Goal: Task Accomplishment & Management: Manage account settings

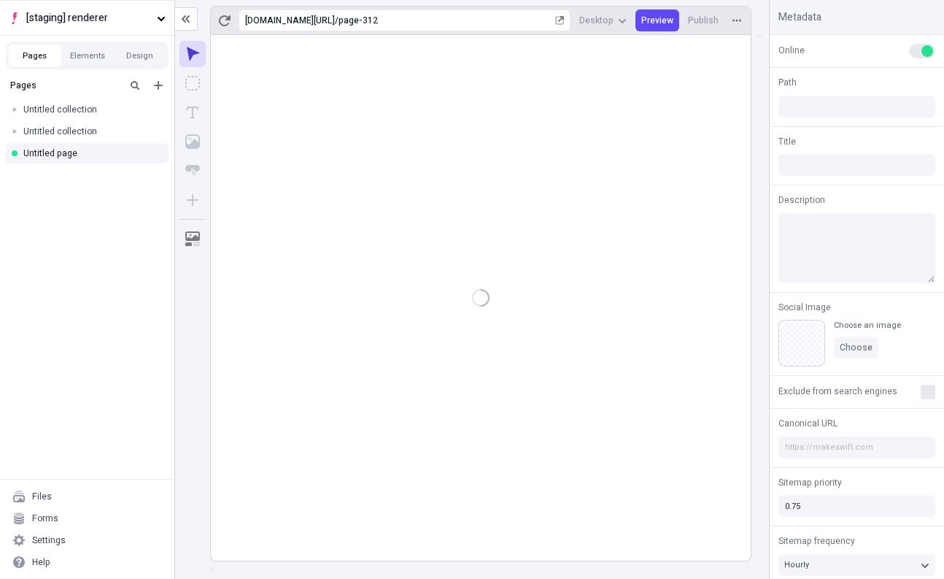
type input "/page-312"
click at [102, 541] on div "Settings" at bounding box center [87, 540] width 163 height 22
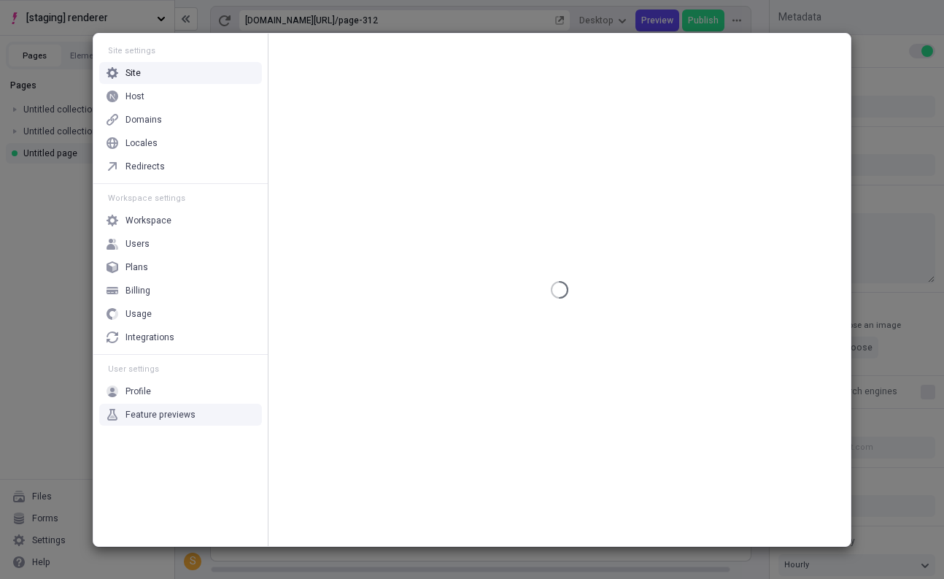
click at [215, 419] on div "Feature previews" at bounding box center [180, 414] width 163 height 22
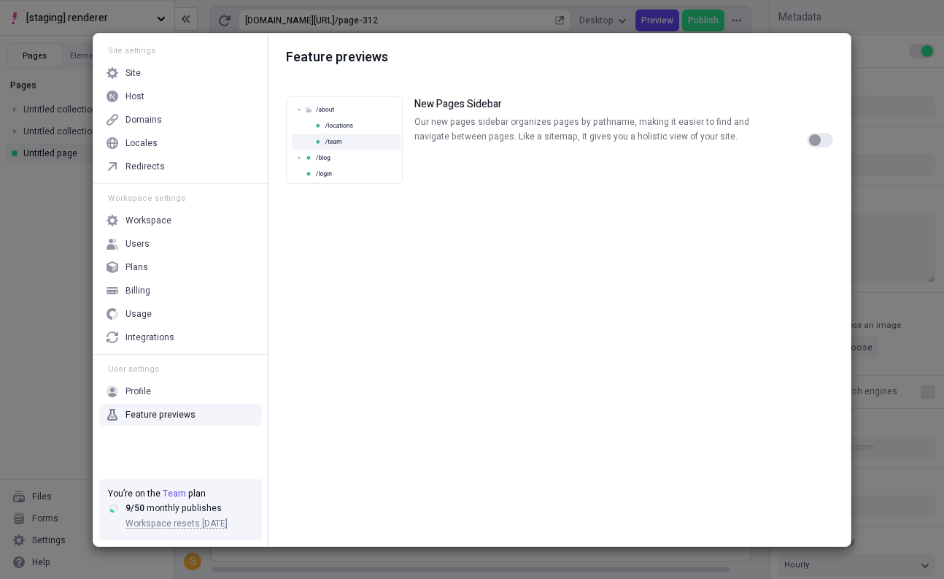
click at [822, 131] on div at bounding box center [820, 140] width 26 height 88
click at [822, 136] on button "button" at bounding box center [820, 140] width 26 height 15
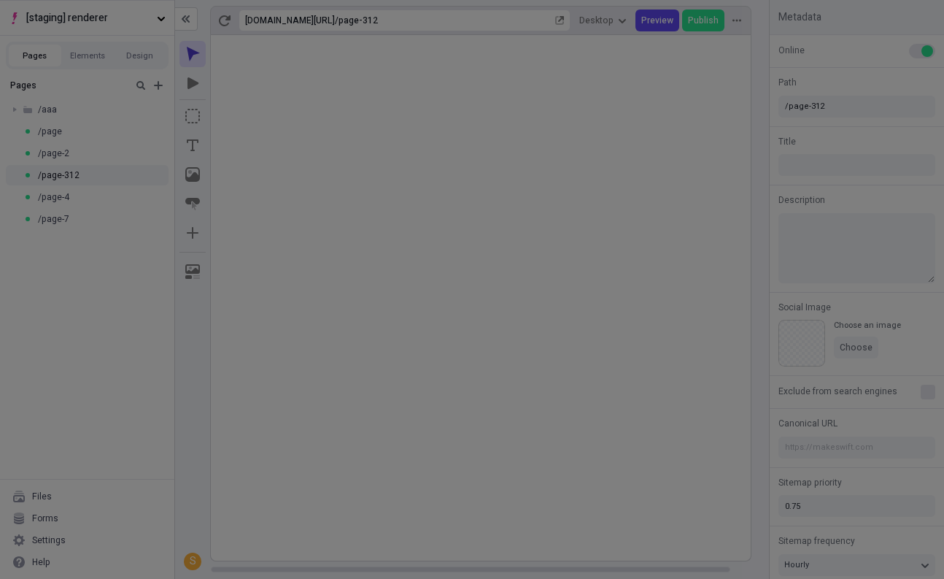
click at [25, 237] on div "Site settings Site Host Domains Locales Redirects Workspace settings Workspace …" at bounding box center [472, 289] width 944 height 579
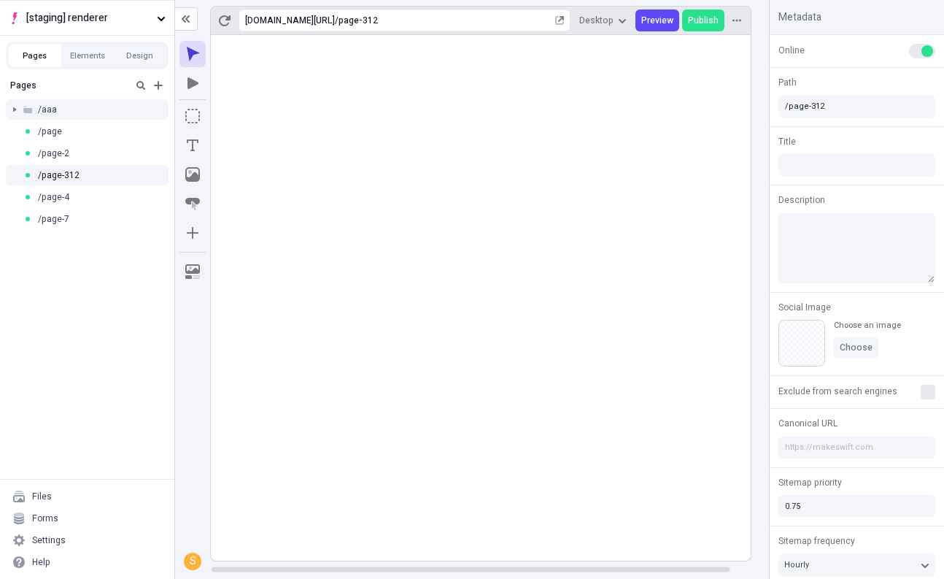
click at [14, 112] on div at bounding box center [14, 109] width 20 height 20
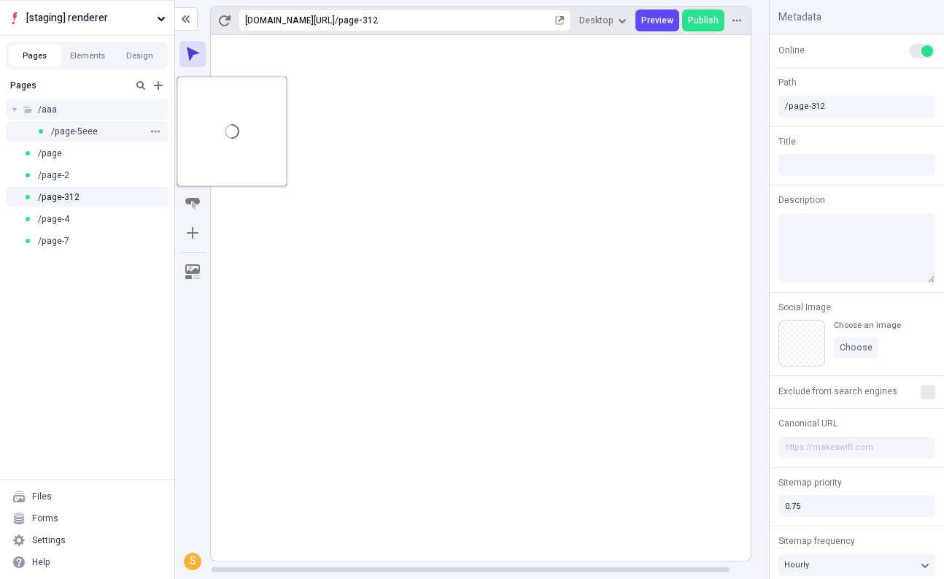
click at [93, 128] on span "/page-5eee" at bounding box center [74, 131] width 47 height 12
click at [151, 155] on icon "button" at bounding box center [155, 153] width 9 height 9
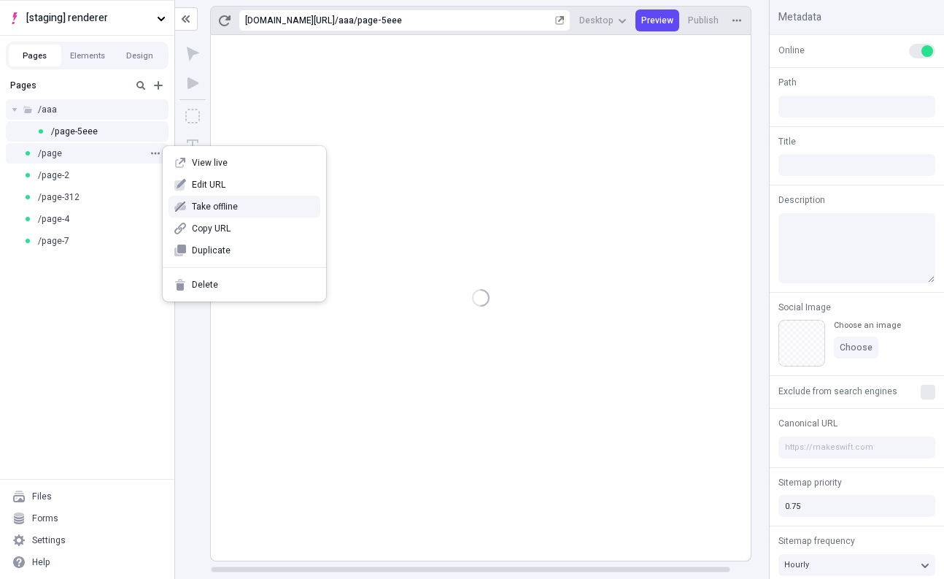
click at [204, 208] on span "Take offline" at bounding box center [253, 207] width 123 height 12
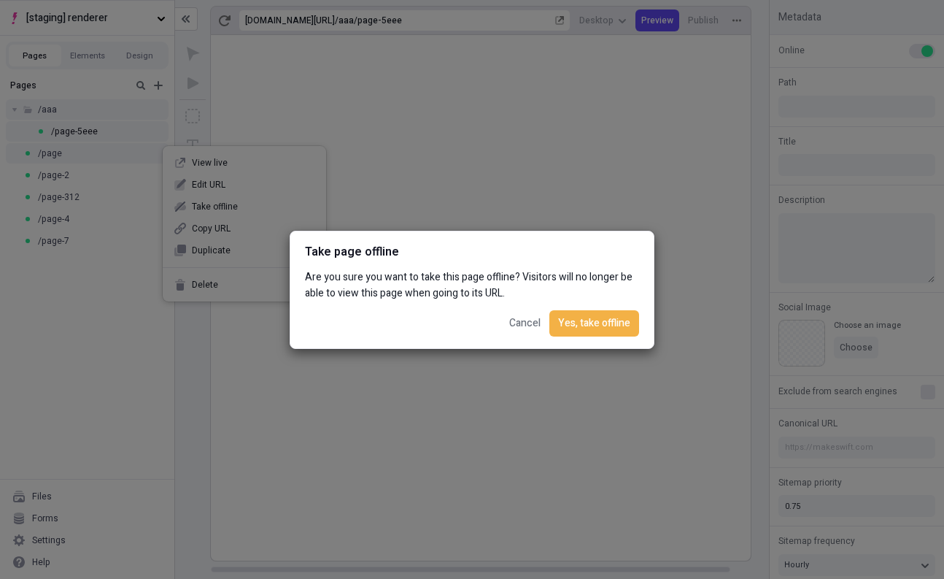
type input "/aaa/page-5eee"
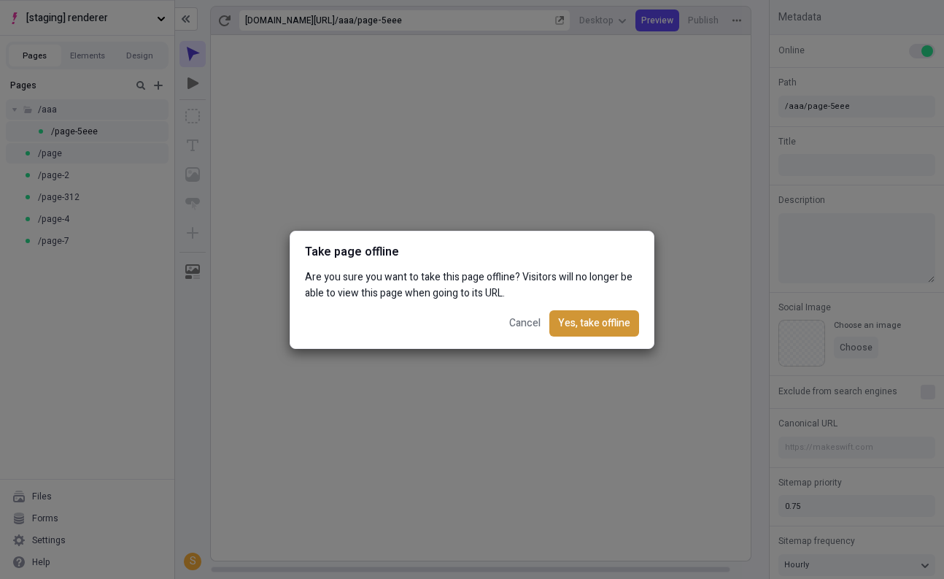
click at [569, 320] on span "Yes, take offline" at bounding box center [594, 323] width 72 height 16
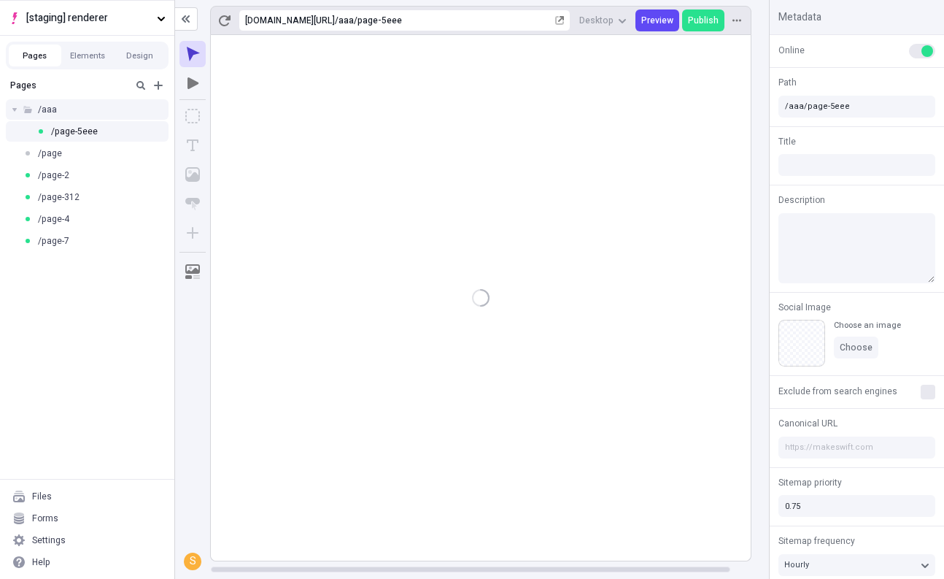
click at [107, 20] on span "[staging] renderer" at bounding box center [88, 18] width 125 height 16
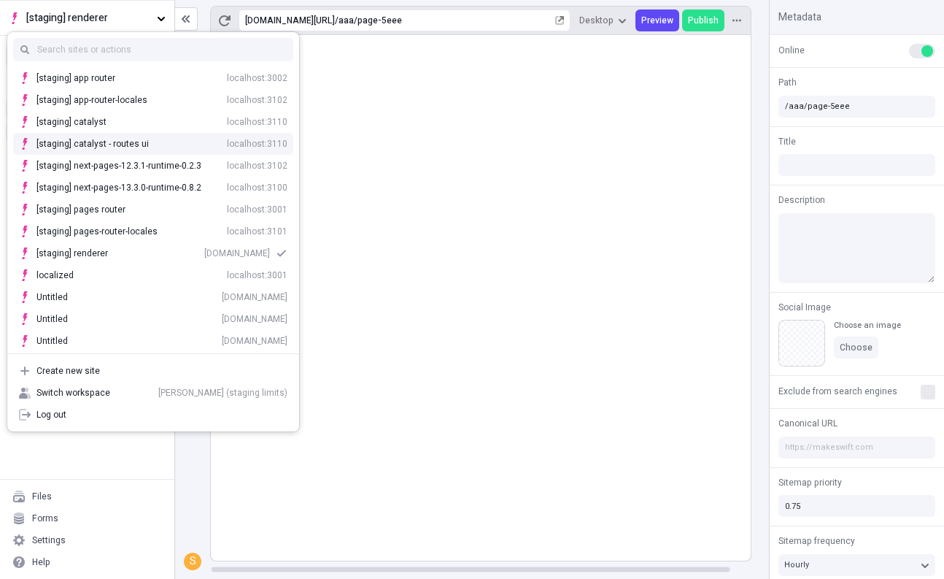
click at [148, 148] on div "[staging] catalyst - routes ui localhost:3110" at bounding box center [161, 144] width 251 height 12
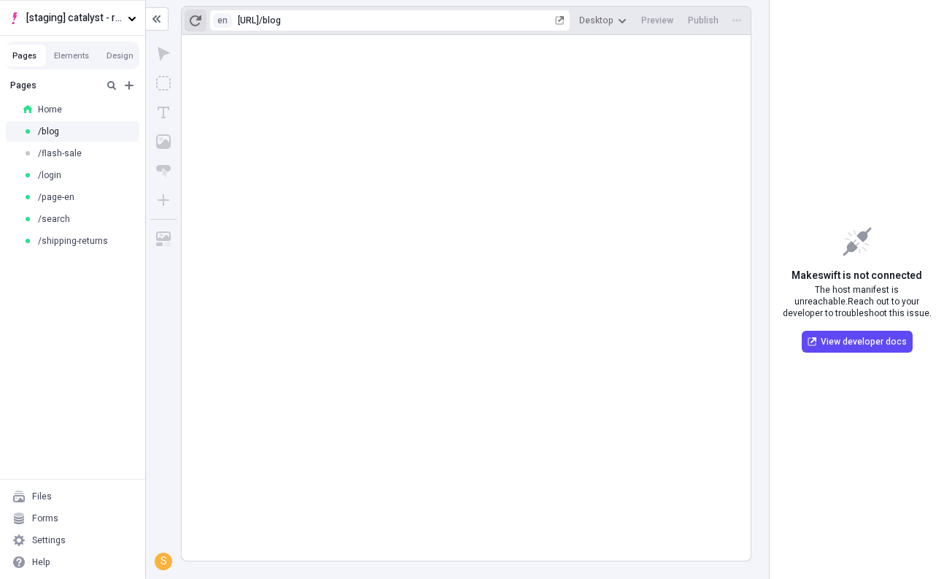
click at [193, 27] on button "button" at bounding box center [196, 20] width 22 height 22
click at [196, 22] on icon "button" at bounding box center [196, 21] width 12 height 12
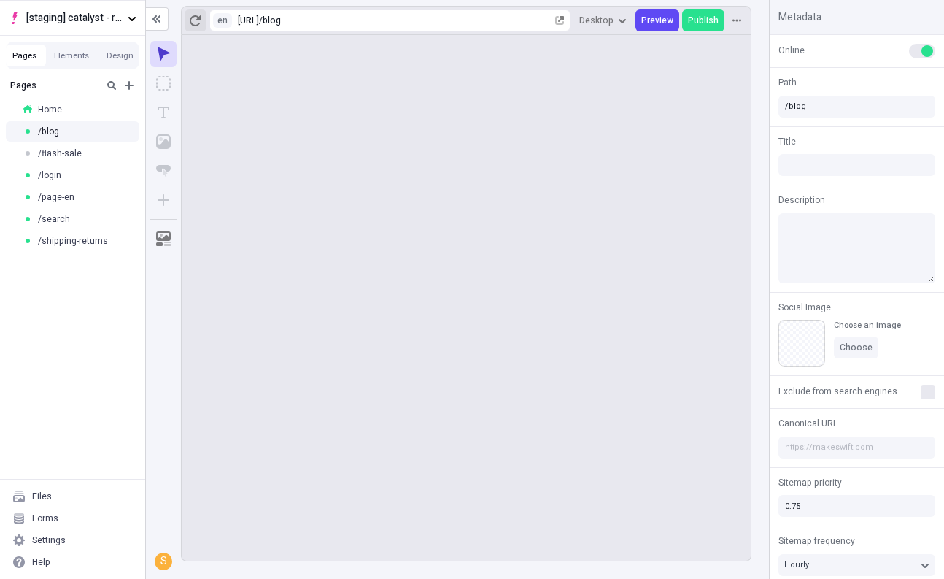
click at [187, 23] on button "button" at bounding box center [196, 20] width 22 height 22
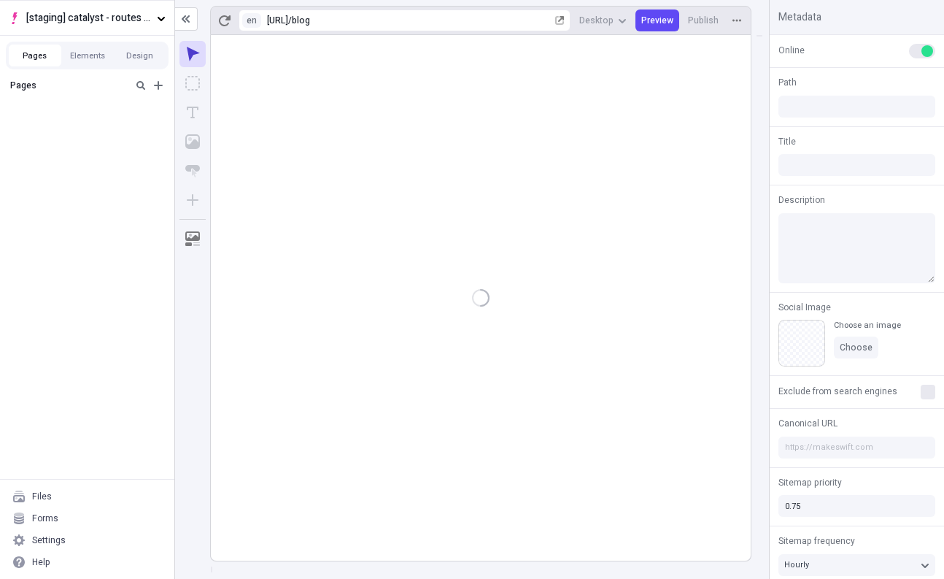
type input "/blog"
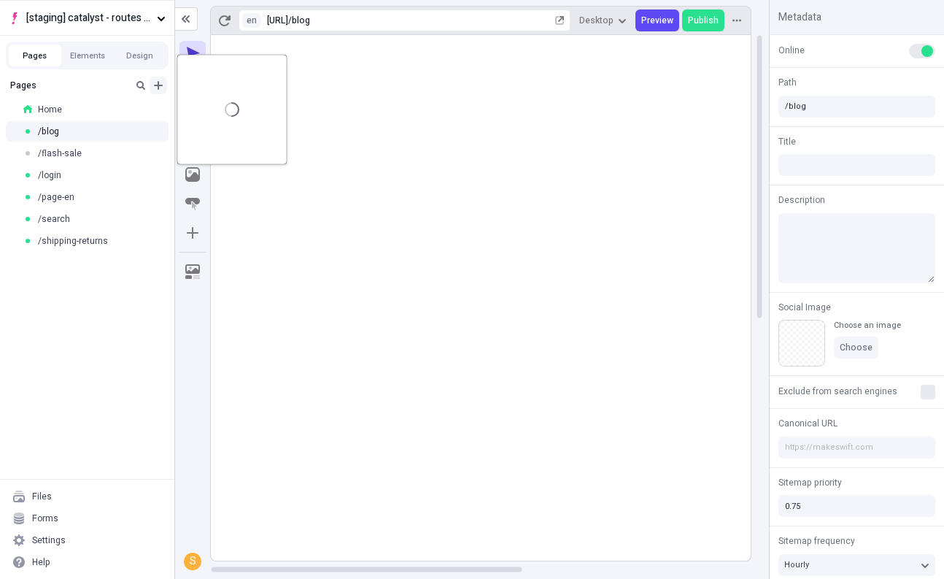
click at [161, 88] on icon "Add new" at bounding box center [158, 86] width 12 height 12
click at [201, 115] on span "Blank page" at bounding box center [244, 115] width 90 height 12
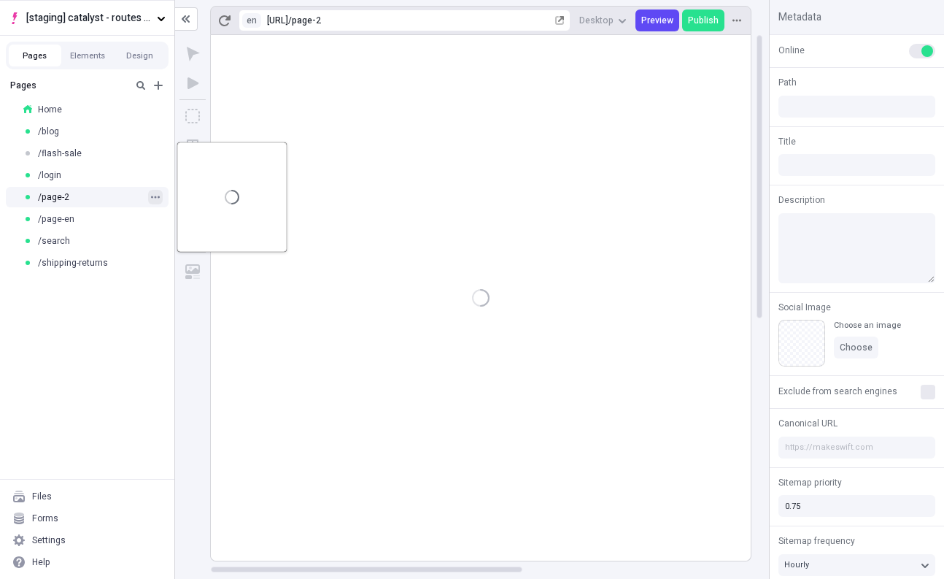
type input "/page-2"
click at [158, 193] on icon "button" at bounding box center [155, 197] width 9 height 9
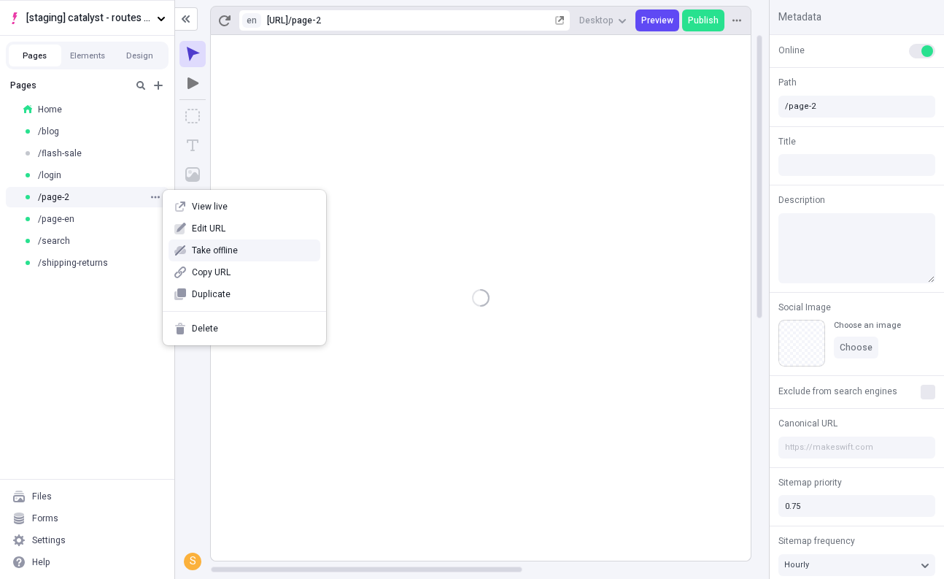
click at [208, 246] on span "Take offline" at bounding box center [253, 250] width 123 height 12
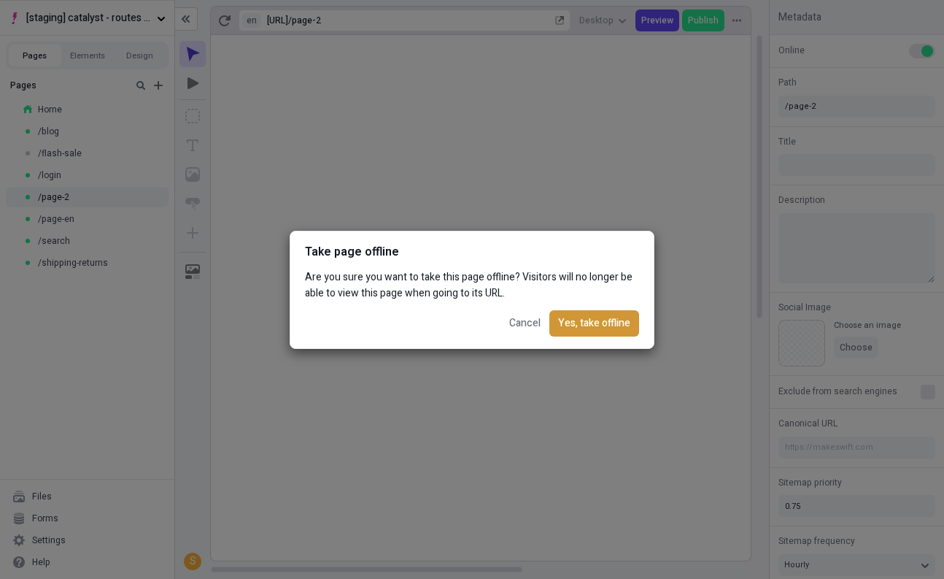
click at [591, 322] on span "Yes, take offline" at bounding box center [594, 323] width 72 height 16
click at [253, 26] on div "Take page offline Are you sure you want to take this page offline? Visitors wil…" at bounding box center [472, 289] width 944 height 579
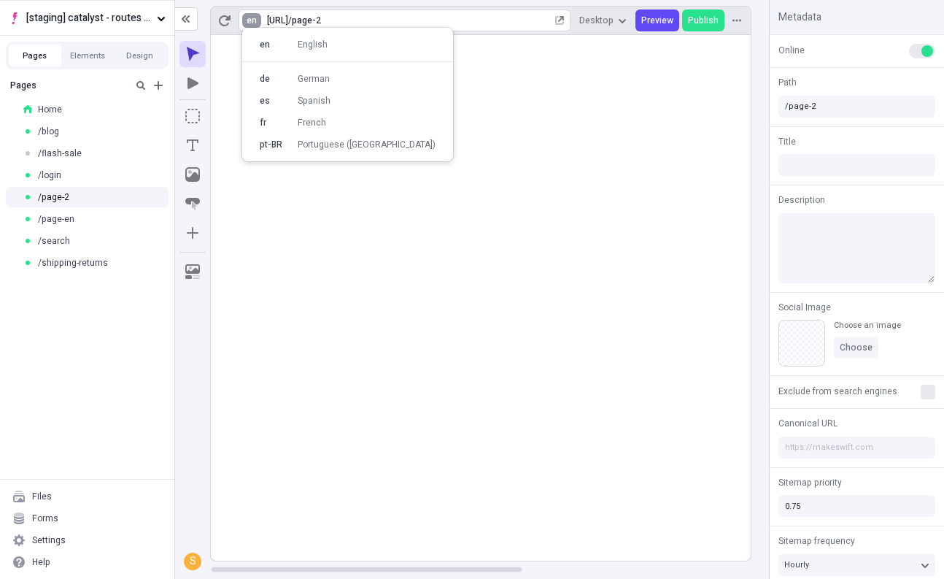
click at [253, 24] on html "[staging] catalyst - routes ui Pages Elements Design Pages Home /blog /flash-sa…" at bounding box center [472, 289] width 944 height 579
click at [287, 80] on div "de" at bounding box center [274, 79] width 29 height 12
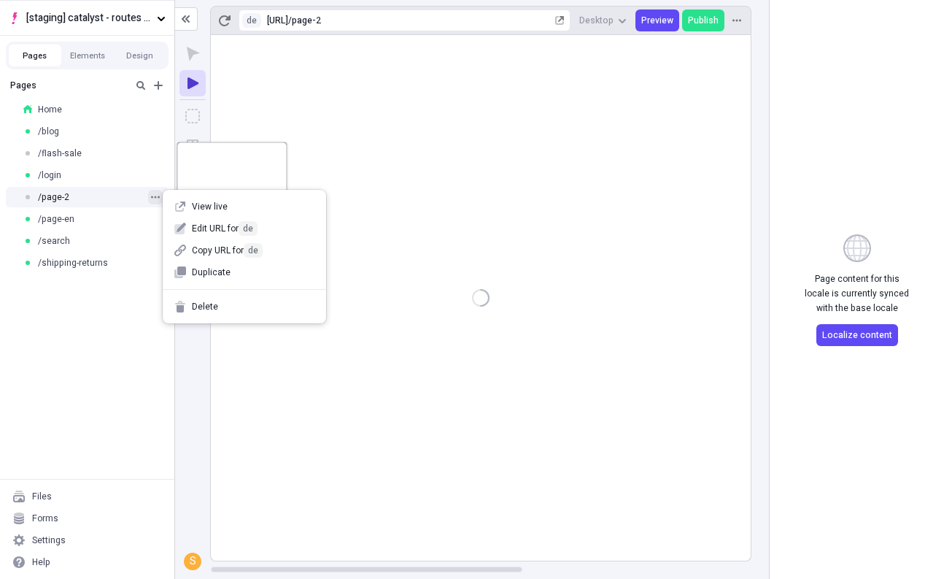
click at [158, 195] on icon "button" at bounding box center [155, 197] width 9 height 9
click at [129, 322] on div "Pages Home /blog /flash-sale /login /page-2 /page-en /search /shipping-returns" at bounding box center [87, 275] width 174 height 406
click at [153, 196] on icon "button" at bounding box center [155, 197] width 9 height 9
click at [93, 368] on div "Pages Home /blog /flash-sale /login /page-2 /page-en /search /shipping-returns" at bounding box center [87, 275] width 174 height 406
click at [121, 382] on div "Pages Home /blog /flash-sale /login /page-2 /page-en /search /shipping-returns" at bounding box center [87, 275] width 174 height 406
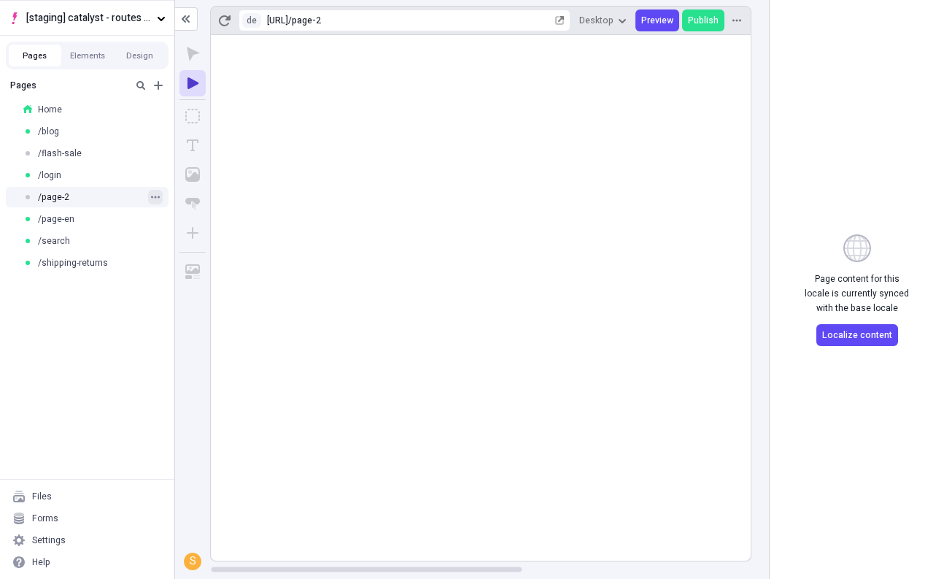
click at [153, 195] on icon "button" at bounding box center [155, 197] width 9 height 9
click at [206, 230] on span "Edit URL for de" at bounding box center [225, 228] width 66 height 13
click at [279, 233] on input "page-2" at bounding box center [269, 223] width 196 height 22
type input "page-2-de"
click at [370, 212] on button "Save" at bounding box center [386, 223] width 32 height 22
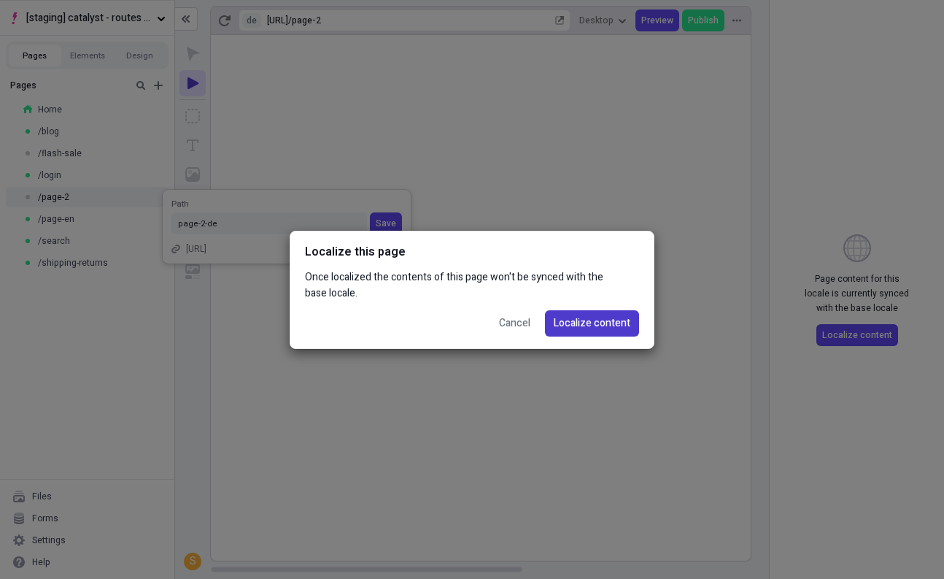
click at [586, 322] on span "Localize content" at bounding box center [592, 323] width 77 height 16
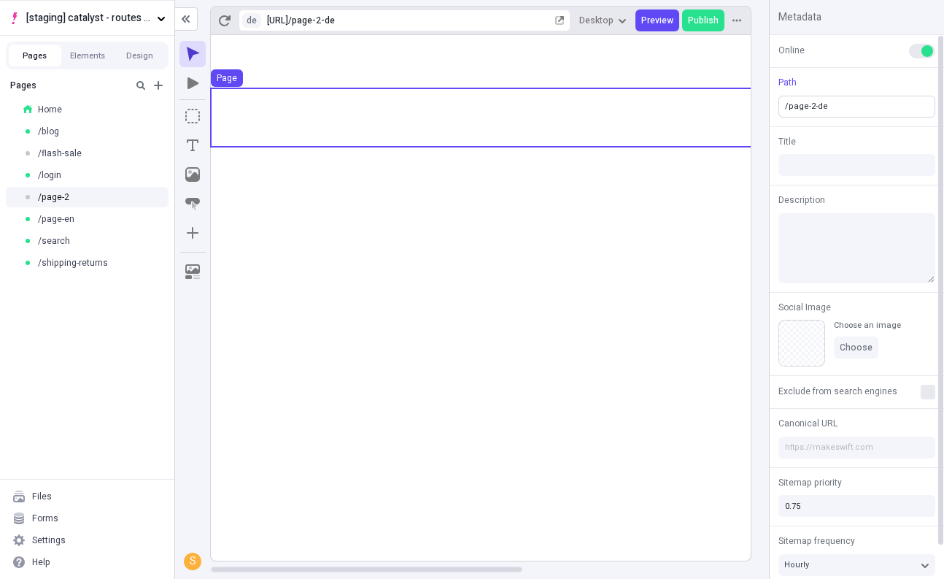
click at [862, 109] on input "/page-2-de" at bounding box center [856, 107] width 157 height 22
type input "/page-2-de2"
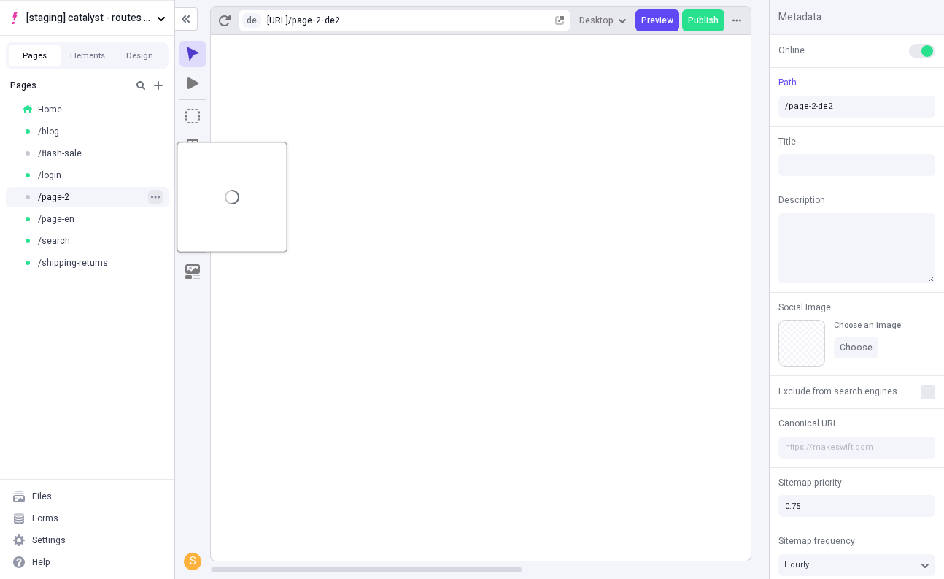
click at [158, 195] on icon "button" at bounding box center [155, 197] width 9 height 9
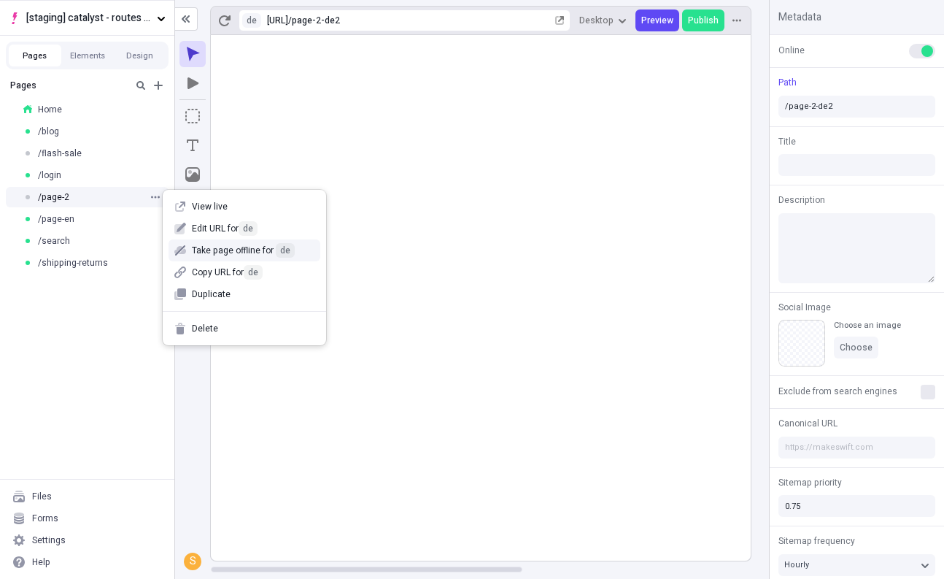
click at [206, 247] on span "Take page offline for de" at bounding box center [253, 250] width 123 height 15
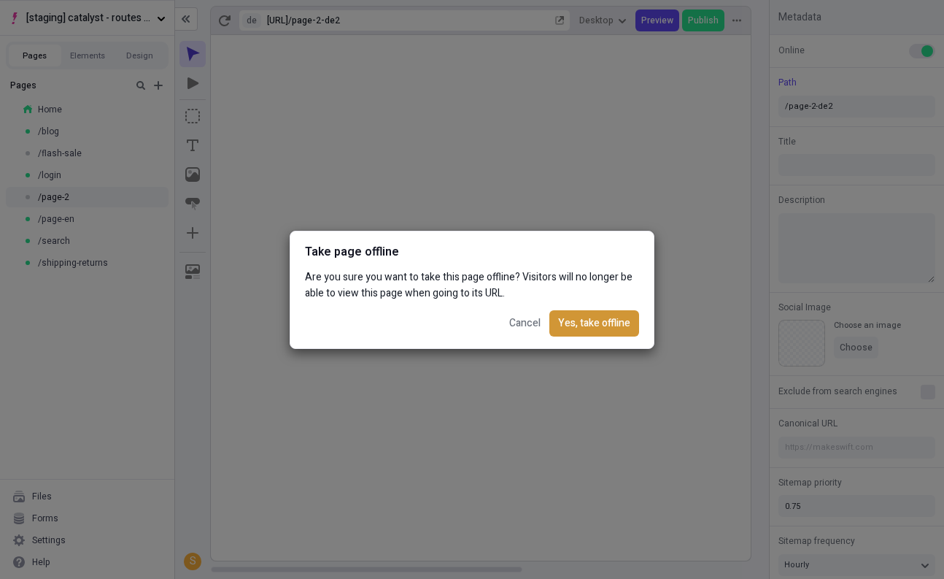
click at [625, 313] on button "Yes, take offline" at bounding box center [594, 323] width 90 height 26
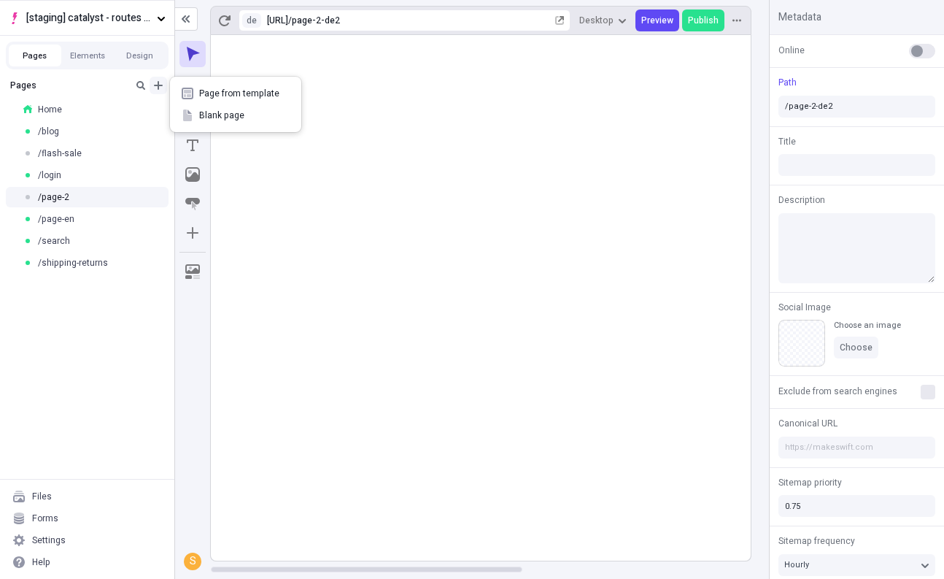
click at [159, 86] on icon "Add new" at bounding box center [158, 86] width 12 height 12
click at [190, 115] on icon at bounding box center [187, 115] width 9 height 12
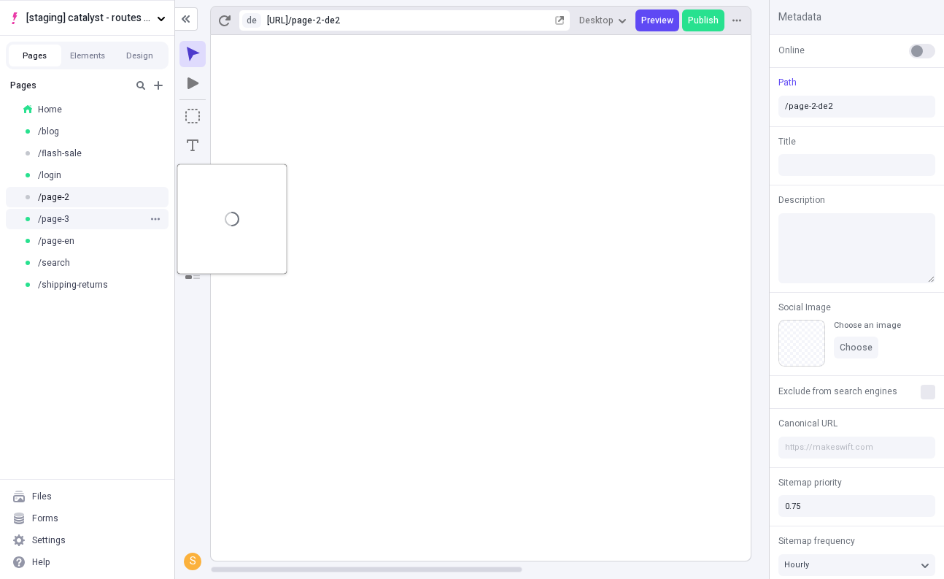
click at [155, 210] on div "/page-3" at bounding box center [87, 219] width 174 height 22
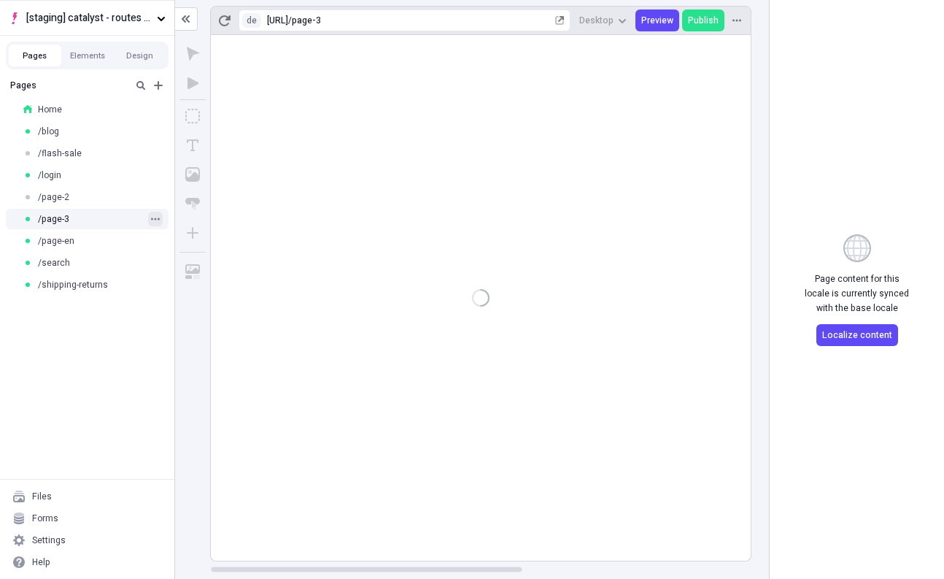
click at [155, 217] on icon "button" at bounding box center [155, 219] width 9 height 9
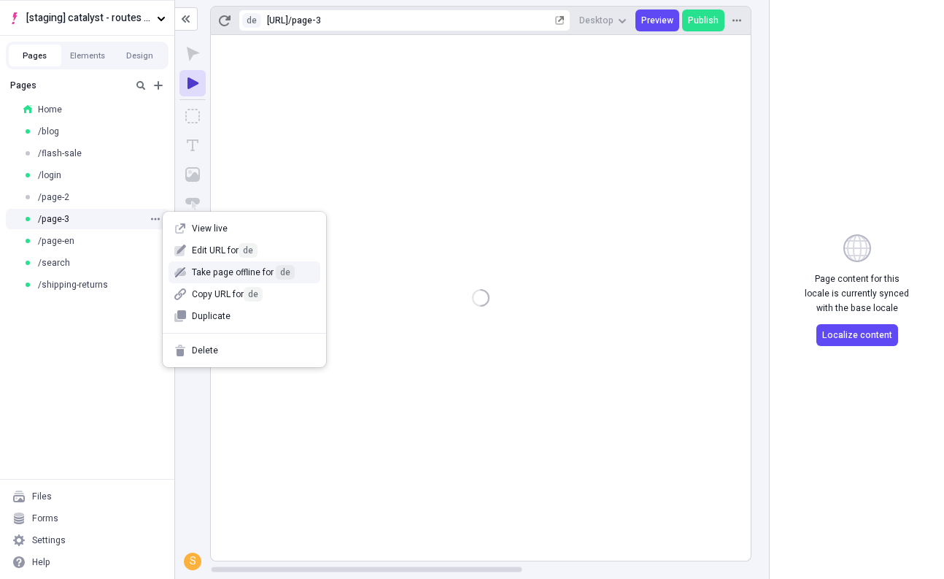
click at [220, 270] on span "Take page offline for de" at bounding box center [253, 272] width 123 height 15
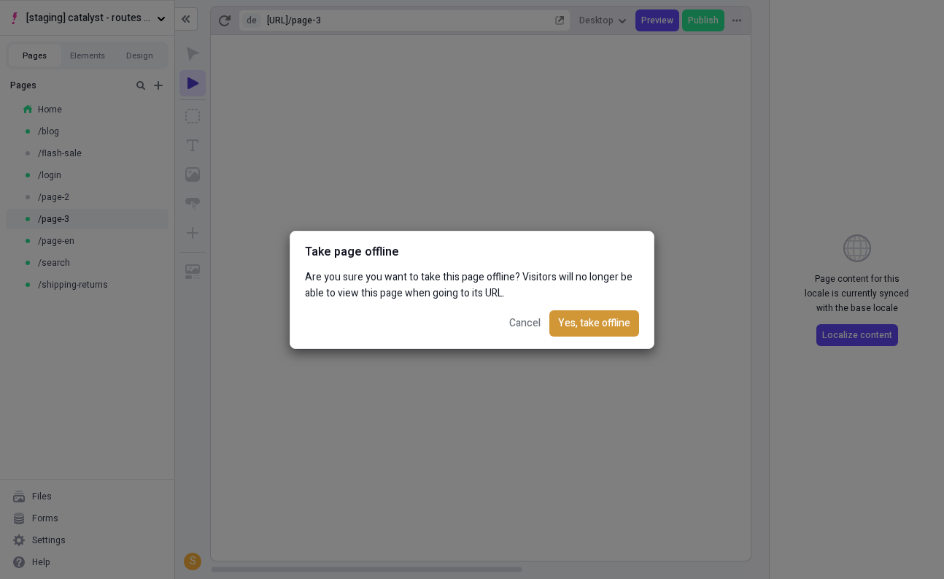
click at [600, 328] on span "Yes, take offline" at bounding box center [594, 323] width 72 height 16
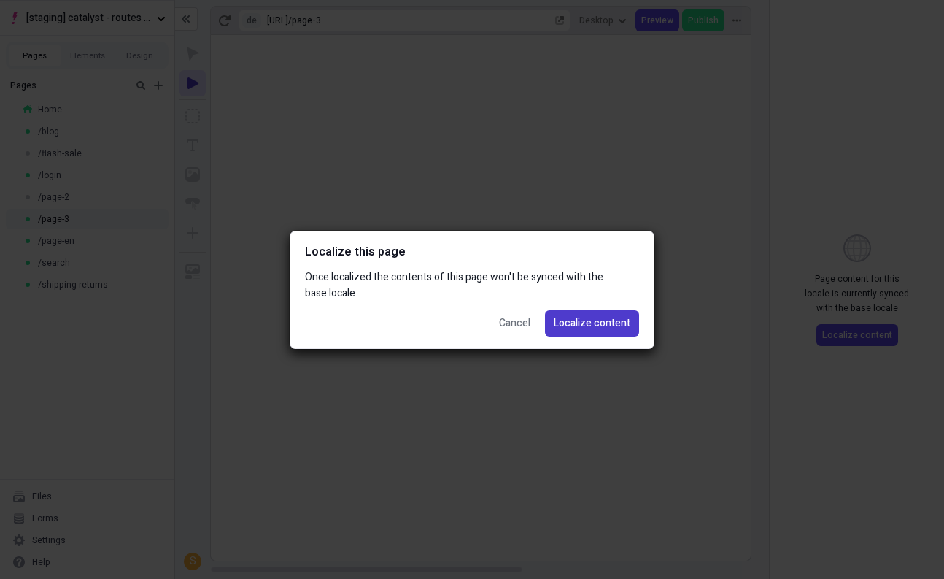
click at [600, 327] on span "Localize content" at bounding box center [592, 323] width 77 height 16
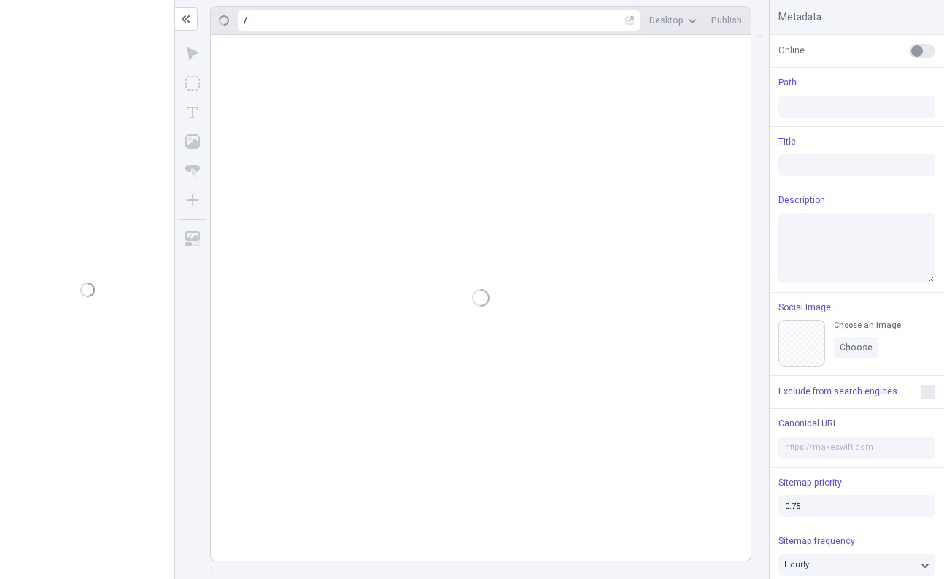
type input "/page-3"
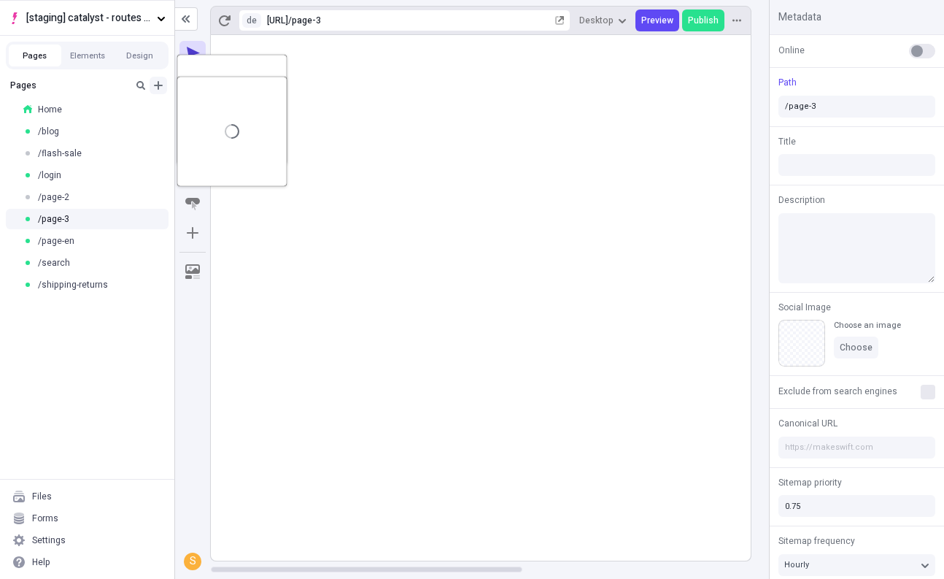
click at [162, 86] on icon "Add new" at bounding box center [158, 86] width 12 height 12
click at [188, 114] on icon at bounding box center [188, 115] width 12 height 12
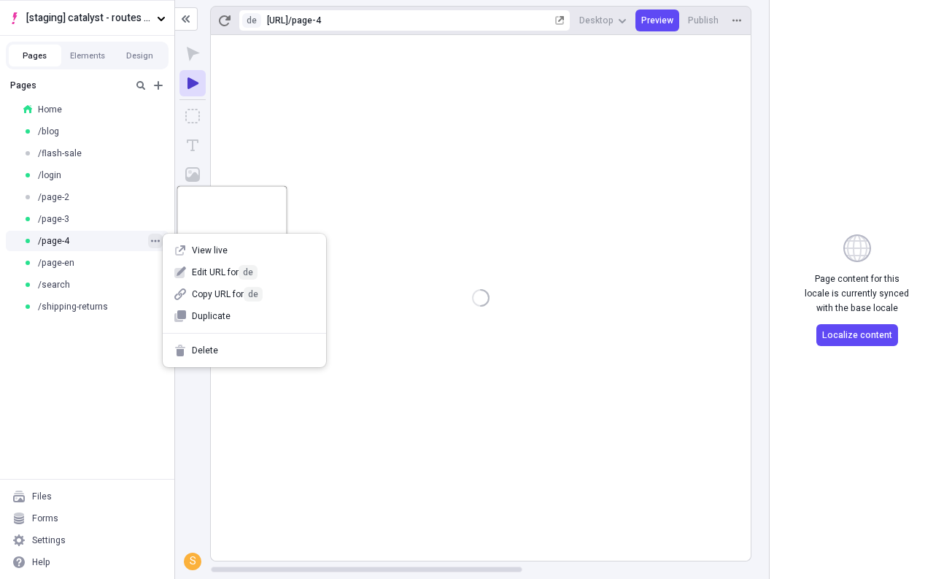
click at [152, 242] on icon "button" at bounding box center [155, 240] width 9 height 9
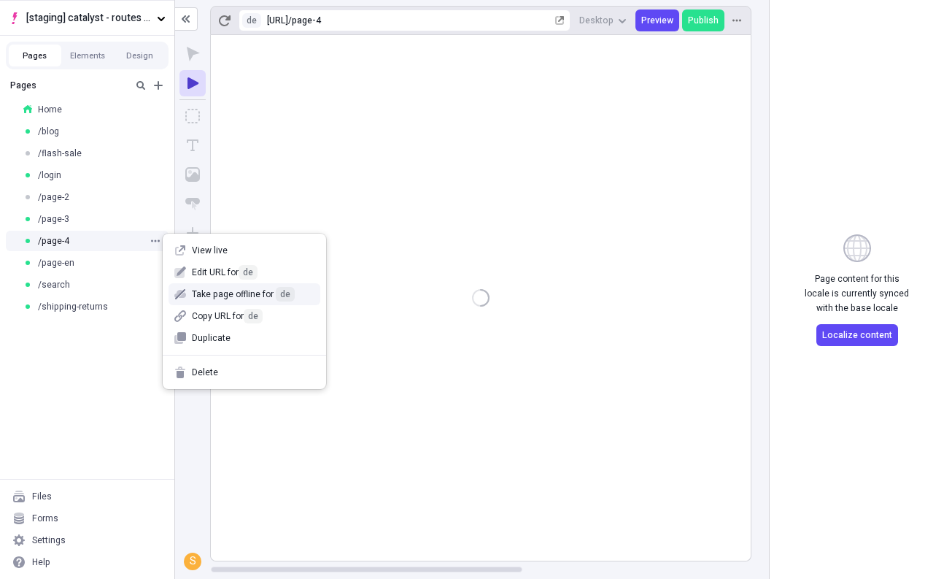
click at [212, 296] on span "Take page offline for de" at bounding box center [253, 294] width 123 height 15
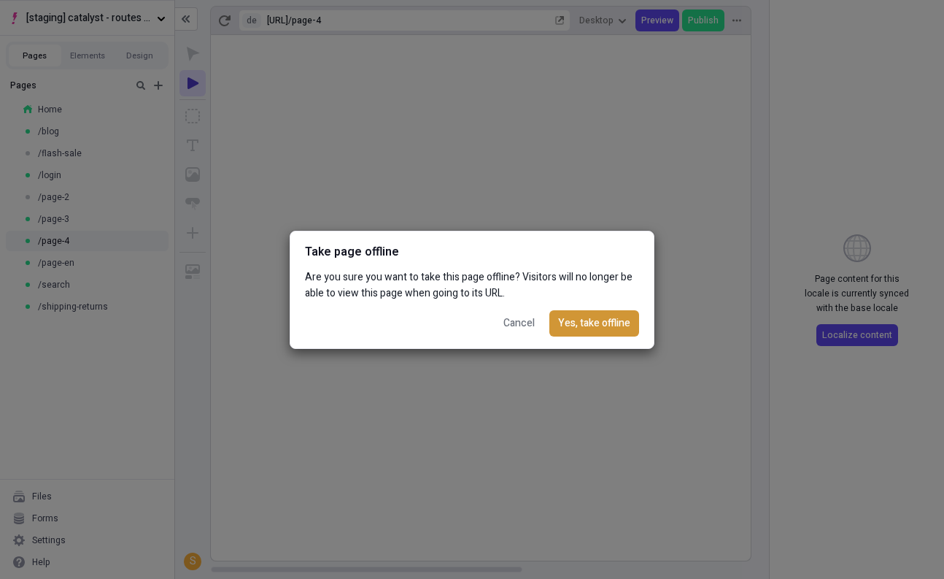
click at [574, 327] on span "Yes, take offline" at bounding box center [594, 323] width 72 height 16
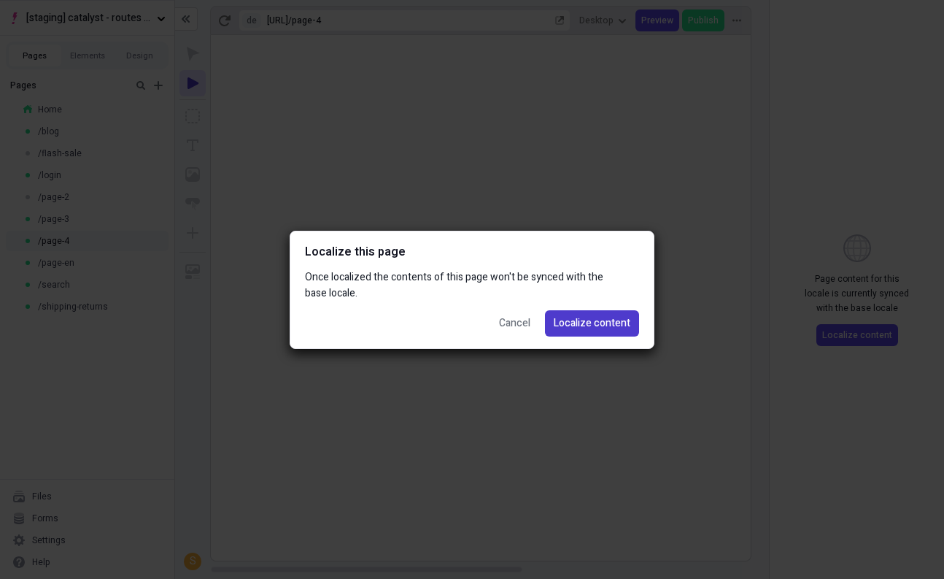
click at [566, 325] on span "Localize content" at bounding box center [592, 323] width 77 height 16
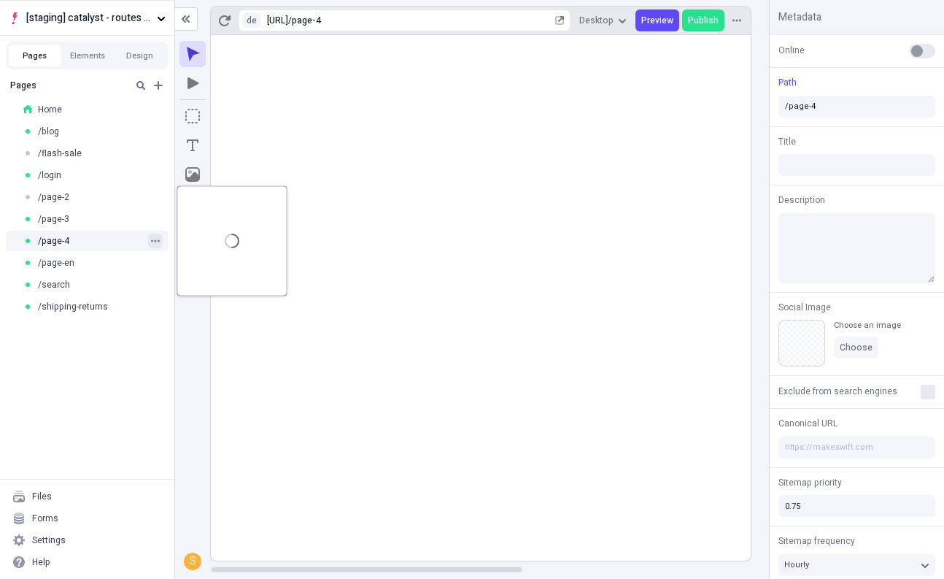
click at [153, 239] on icon "button" at bounding box center [155, 240] width 9 height 9
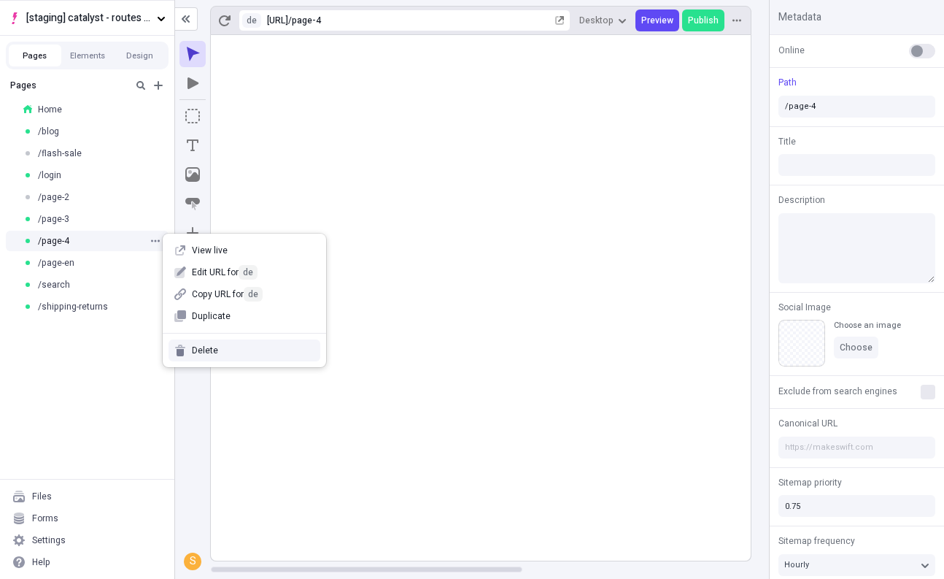
click at [196, 345] on span "Delete" at bounding box center [253, 350] width 123 height 12
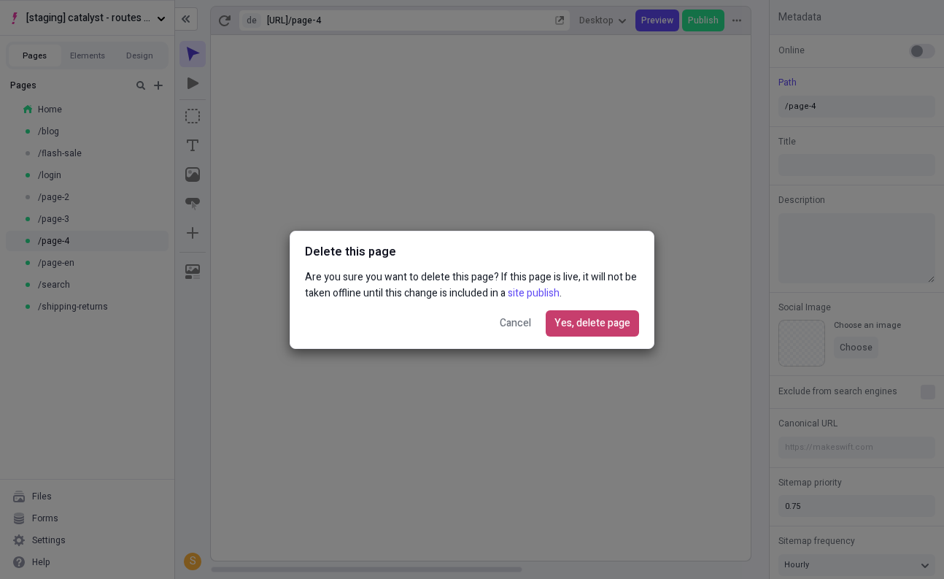
click at [567, 323] on span "Yes, delete page" at bounding box center [592, 323] width 76 height 16
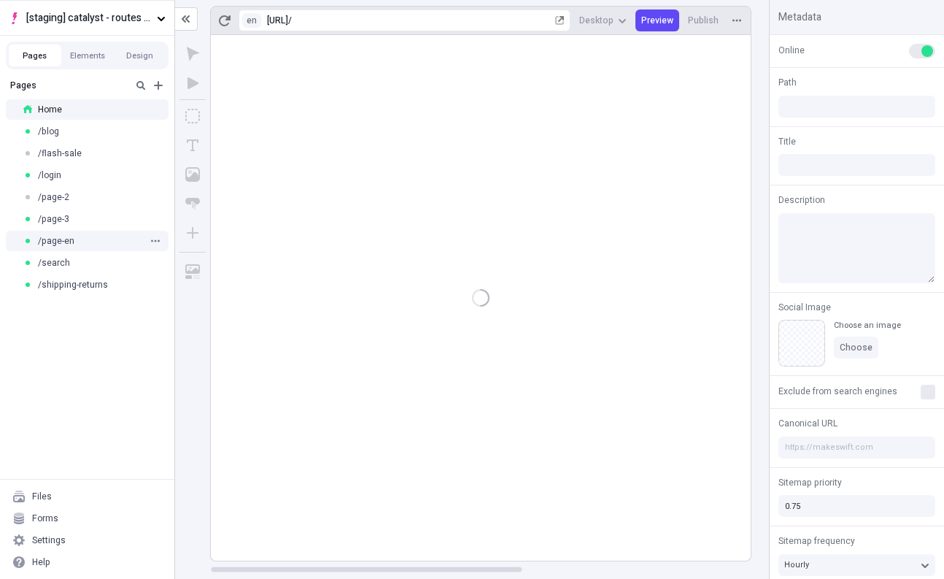
type input "/"
